Goal: Task Accomplishment & Management: Use online tool/utility

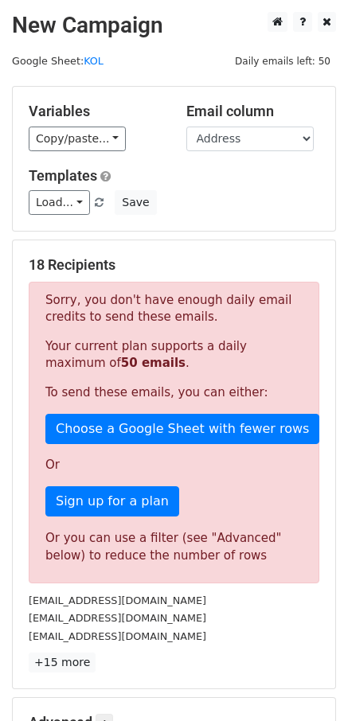
scroll to position [349, 0]
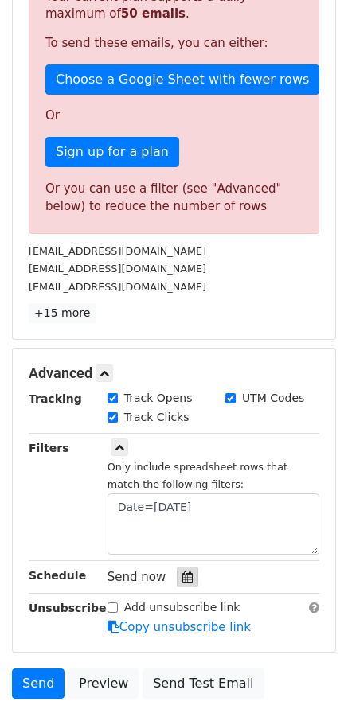
click at [187, 574] on icon at bounding box center [187, 576] width 10 height 11
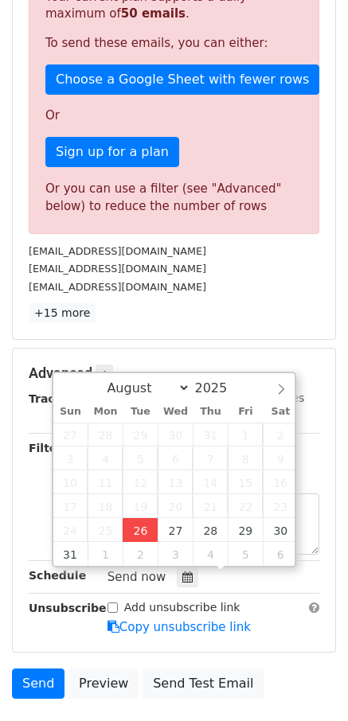
type input "[DATE] 17:22"
type input "05"
type input "22"
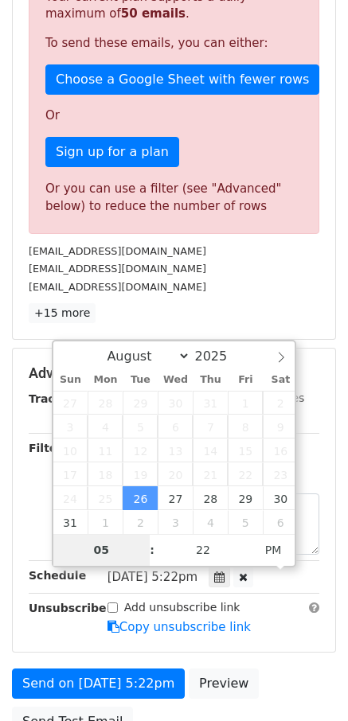
scroll to position [202, 0]
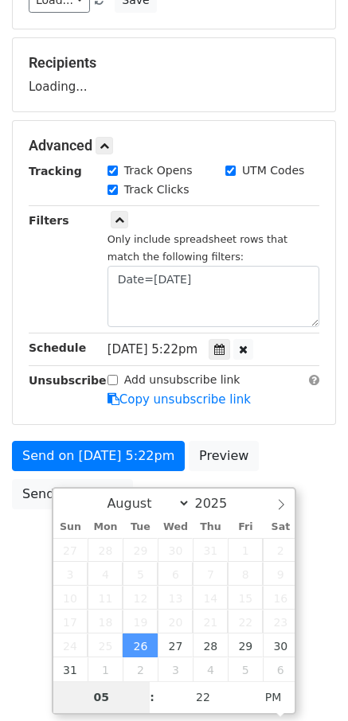
type input "9"
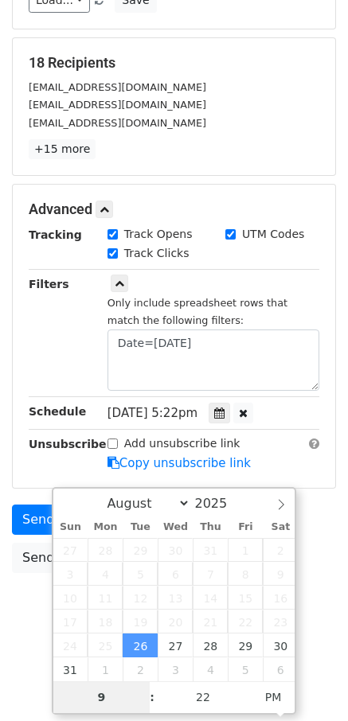
type input "[DATE] 21:22"
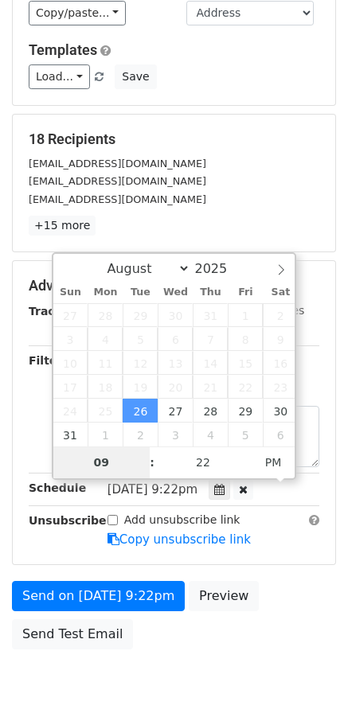
scroll to position [189, 0]
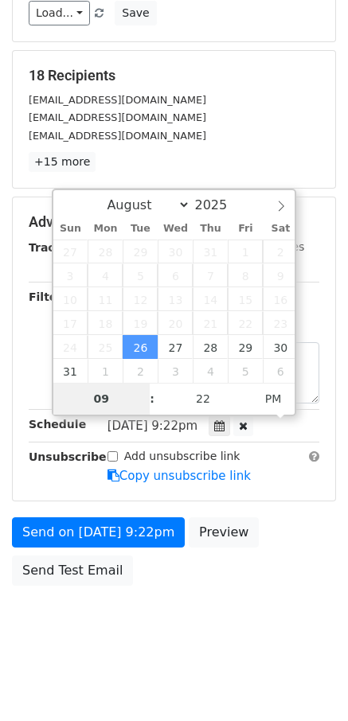
type input "09"
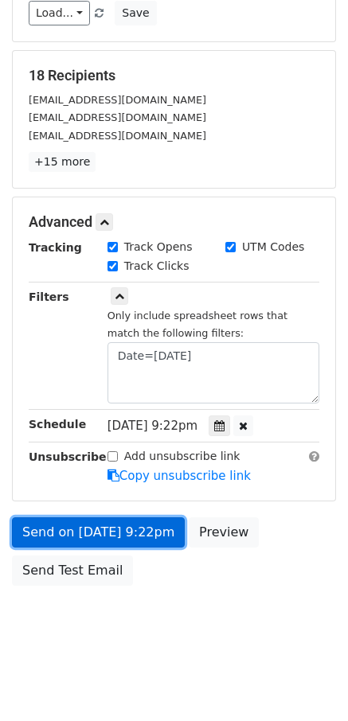
click at [89, 521] on link "Send on [DATE] 9:22pm" at bounding box center [98, 532] width 173 height 30
click at [58, 520] on link "Send on [DATE] 9:22pm" at bounding box center [98, 532] width 173 height 30
